Goal: Task Accomplishment & Management: Use online tool/utility

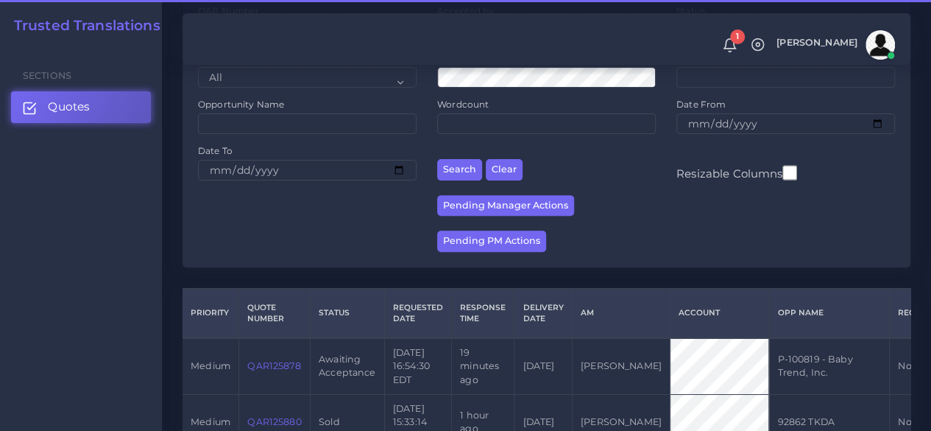
scroll to position [295, 0]
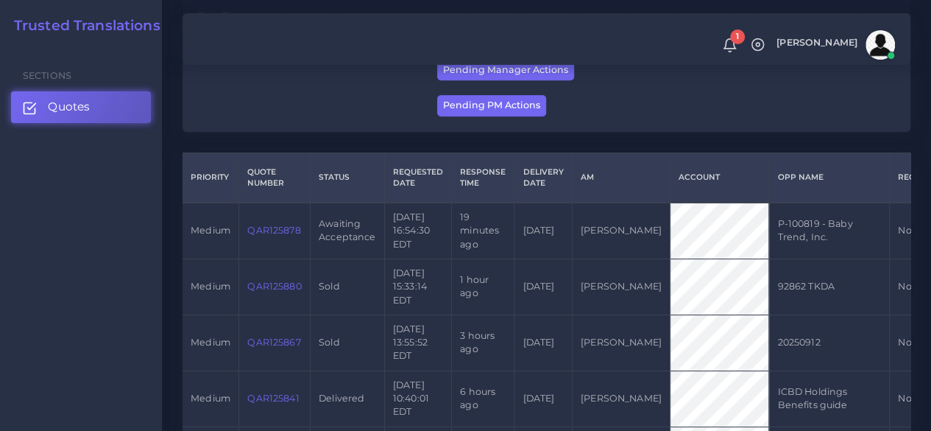
click at [297, 226] on link "QAR125878" at bounding box center [273, 230] width 53 height 11
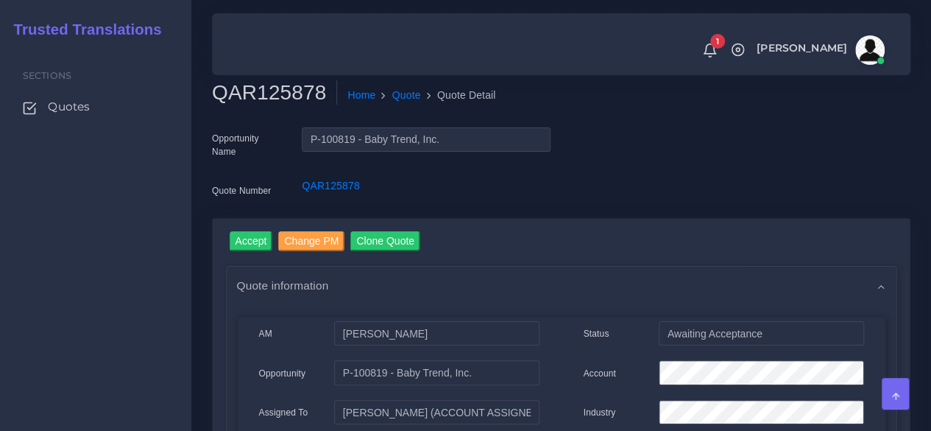
click at [274, 87] on h2 "QAR125878" at bounding box center [274, 92] width 125 height 25
copy h2 "QAR125878"
click at [255, 237] on input "Accept" at bounding box center [251, 241] width 43 height 20
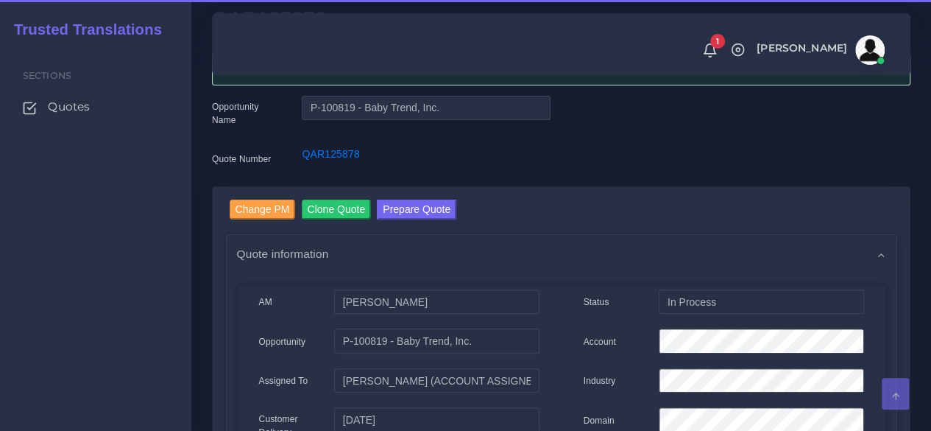
scroll to position [147, 0]
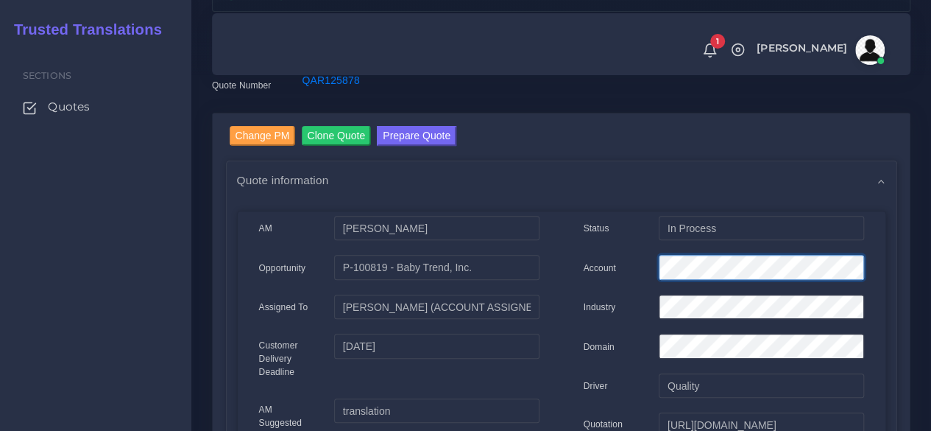
click at [615, 273] on div "Account" at bounding box center [724, 269] width 303 height 29
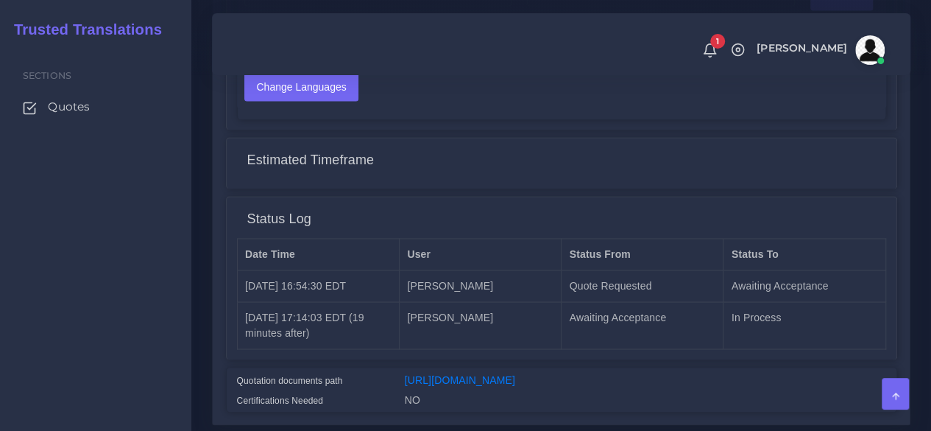
scroll to position [1178, 0]
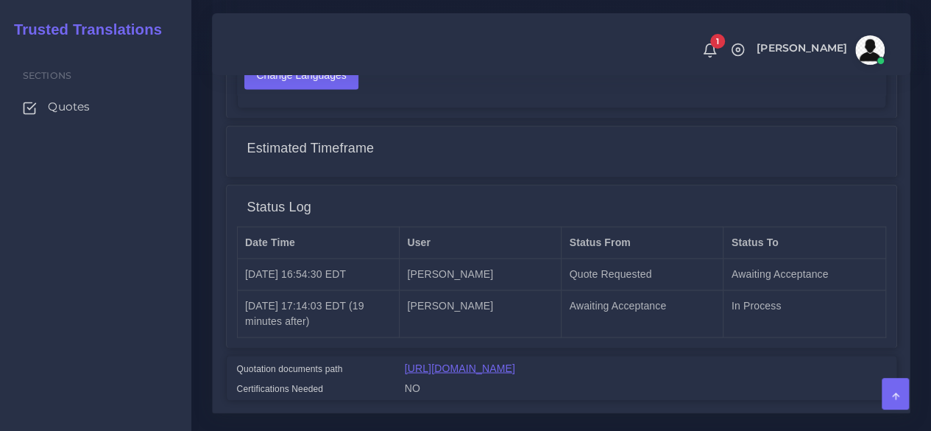
click at [490, 362] on link "https://workdrive.zoho.com/fgoh3e43b1a1fe2124b65bedd7c3c51a0e040/teams/fgoh3e43…" at bounding box center [460, 368] width 110 height 12
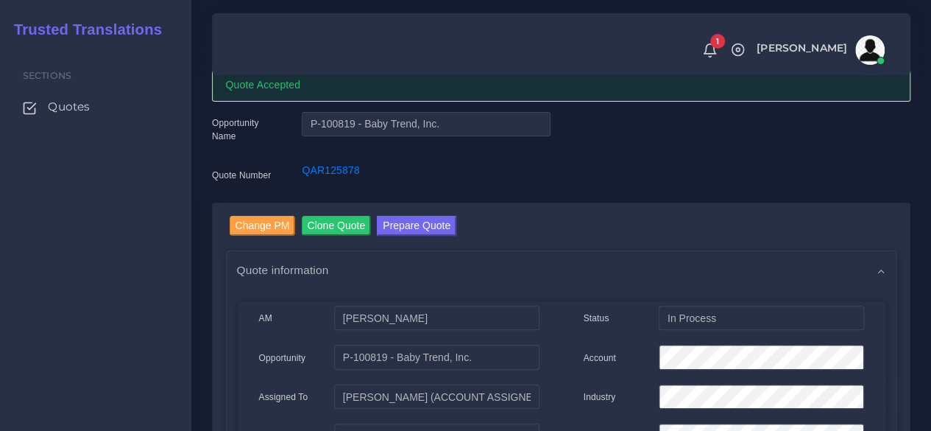
scroll to position [0, 0]
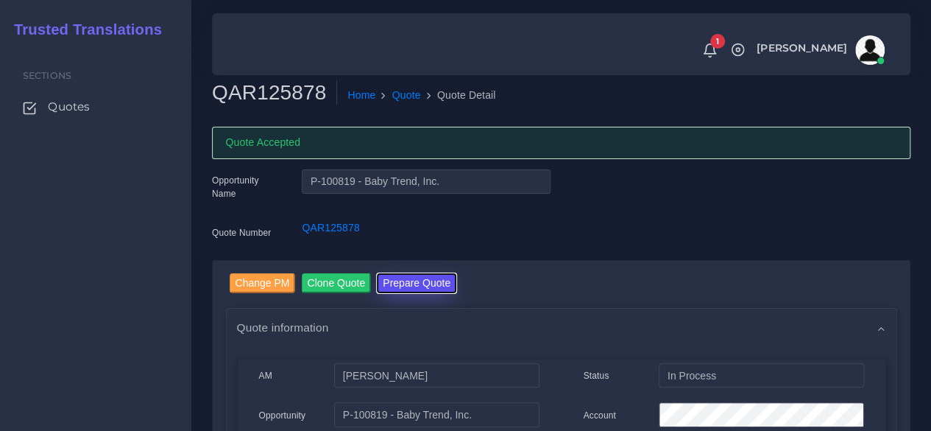
click at [393, 276] on button "Prepare Quote" at bounding box center [417, 283] width 80 height 20
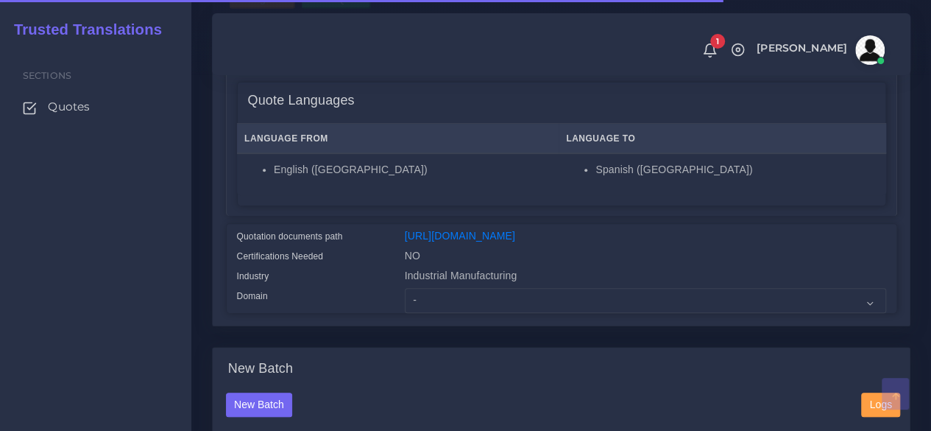
scroll to position [295, 0]
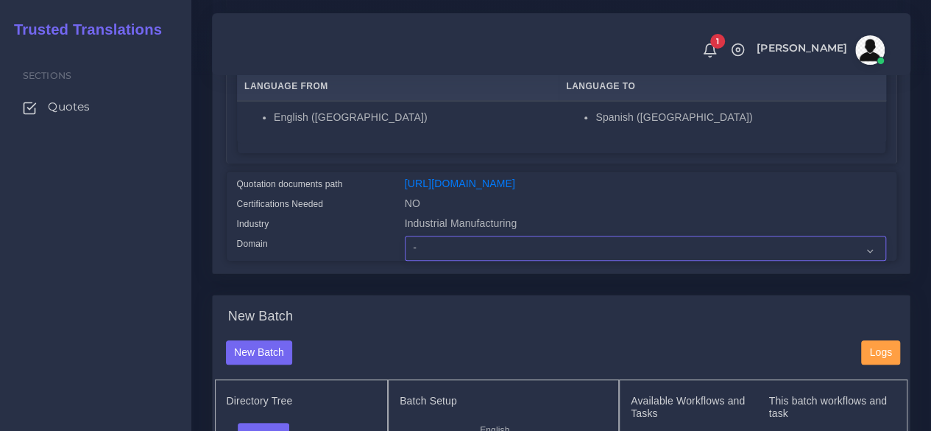
click at [438, 261] on select "- Advertising and Media Agriculture, Forestry and Fishing Architecture, Buildin…" at bounding box center [646, 248] width 482 height 25
select select "Industrial Manufacturing"
click at [405, 261] on select "- Advertising and Media Agriculture, Forestry and Fishing Architecture, Buildin…" at bounding box center [646, 248] width 482 height 25
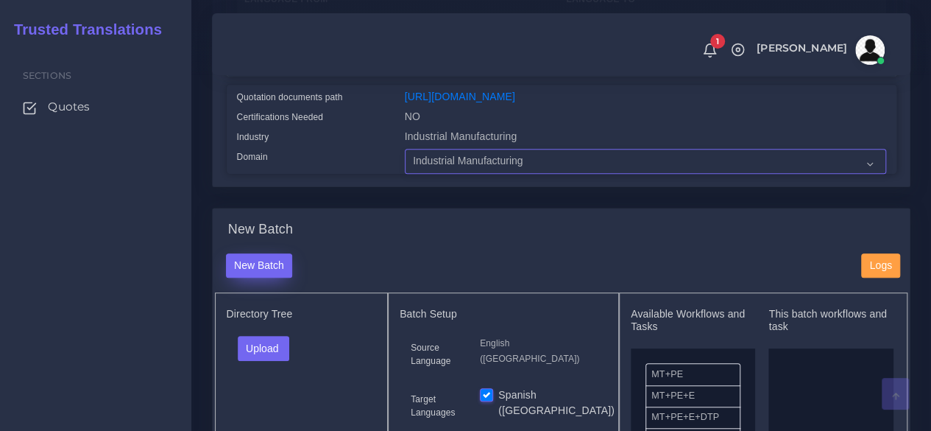
scroll to position [442, 0]
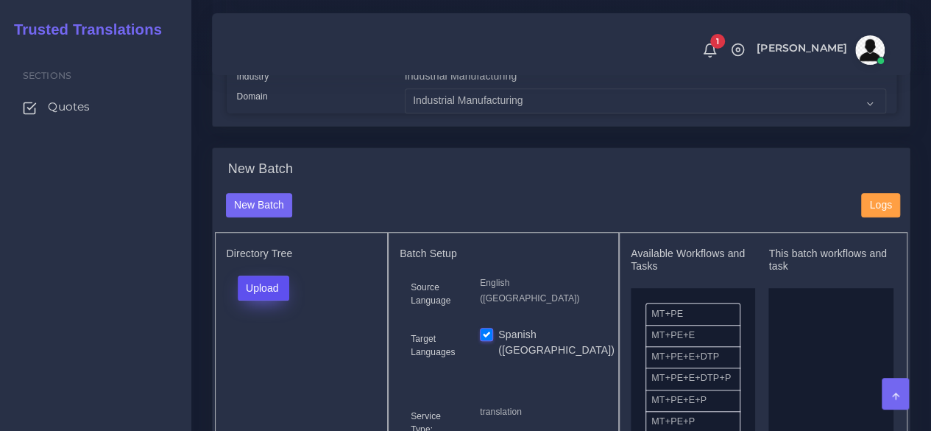
click at [262, 300] on button "Upload" at bounding box center [264, 287] width 52 height 25
click at [281, 353] on label "Files" at bounding box center [290, 343] width 102 height 18
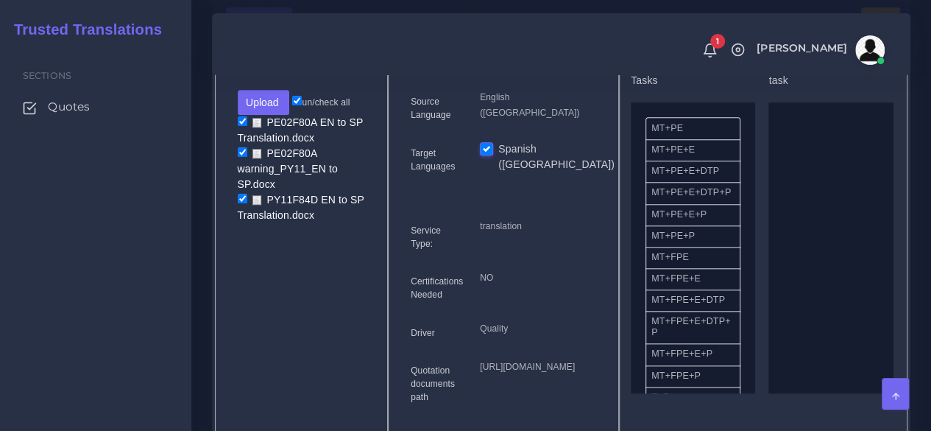
scroll to position [663, 0]
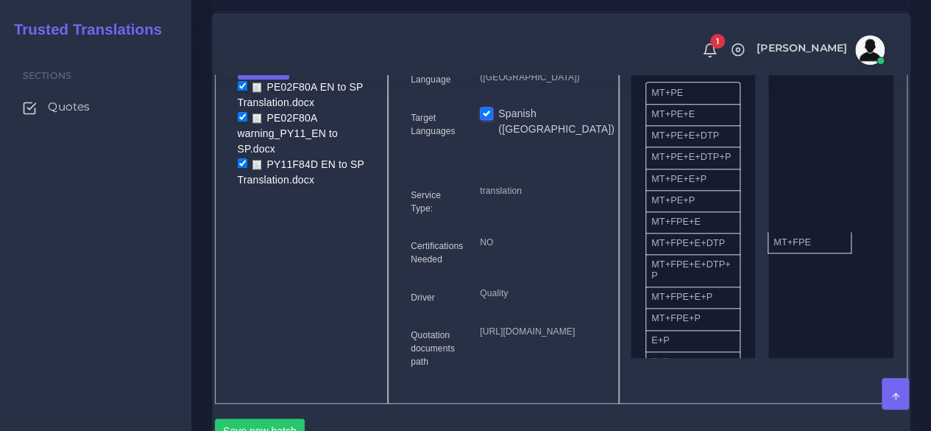
drag, startPoint x: 671, startPoint y: 256, endPoint x: 793, endPoint y: 267, distance: 122.7
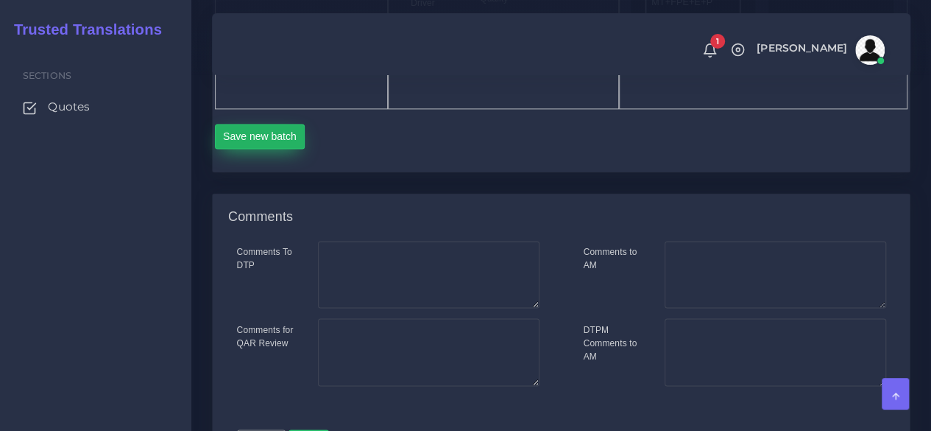
click at [257, 149] on button "Save new batch" at bounding box center [260, 136] width 91 height 25
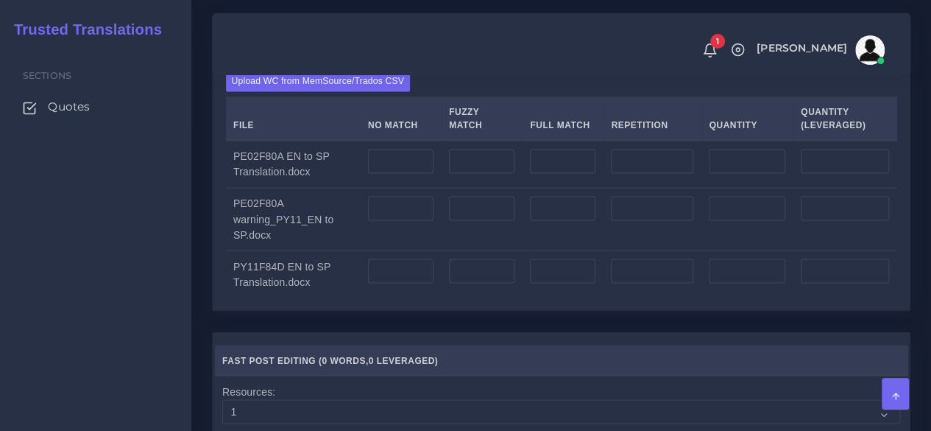
scroll to position [1178, 0]
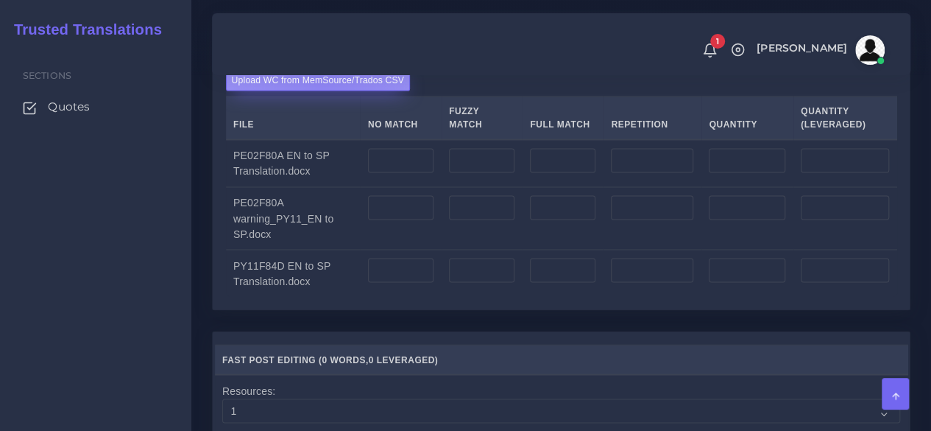
click at [324, 91] on label "Upload WC from MemSource/Trados CSV" at bounding box center [318, 81] width 185 height 20
click at [0, 0] on input "Upload WC from MemSource/Trados CSV" at bounding box center [0, 0] width 0 height 0
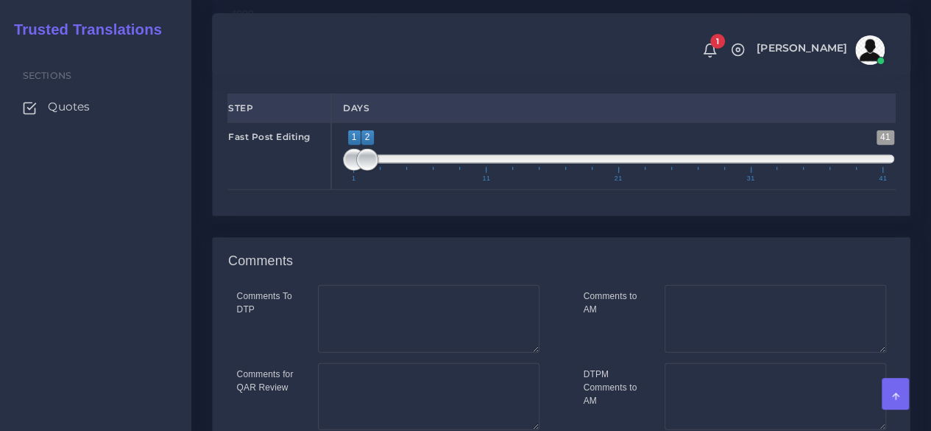
scroll to position [1694, 0]
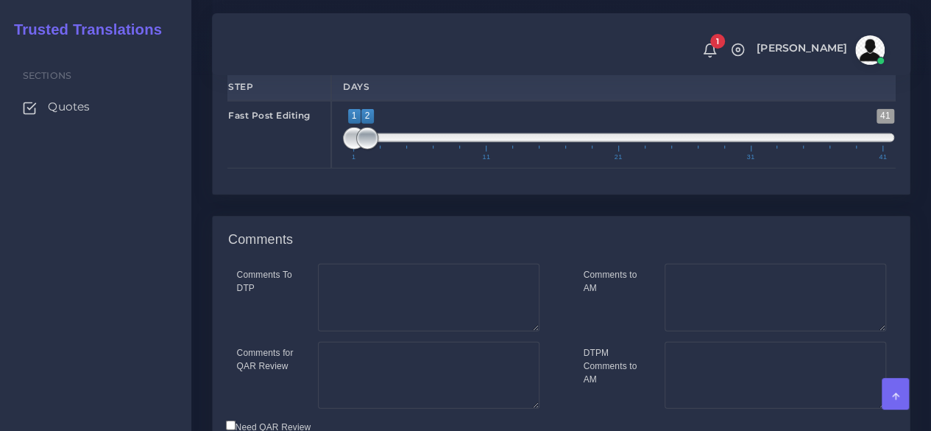
type input "1;1"
drag, startPoint x: 374, startPoint y: 239, endPoint x: 315, endPoint y: 241, distance: 58.9
click at [320, 169] on div "Fast Post Editing 1 41 1 1 1 — 1 1 11 21 31 41 1;1" at bounding box center [561, 135] width 690 height 68
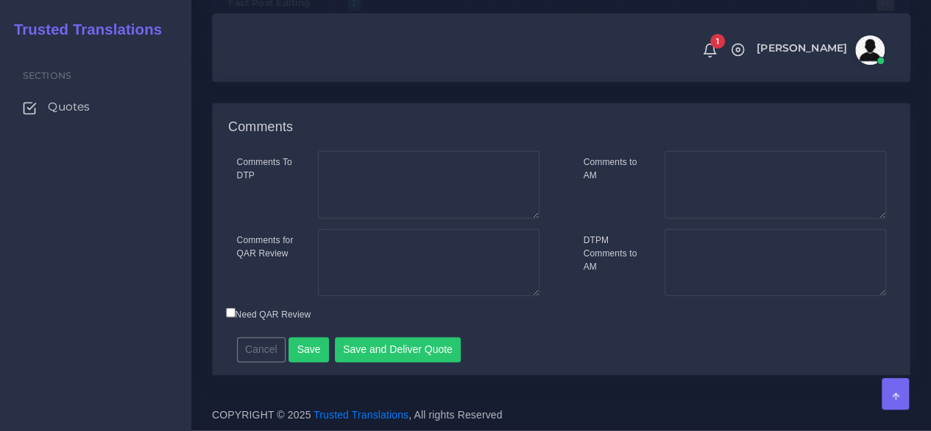
scroll to position [1904, 0]
click at [394, 349] on button "Save and Deliver Quote" at bounding box center [398, 349] width 127 height 25
